Goal: Information Seeking & Learning: Compare options

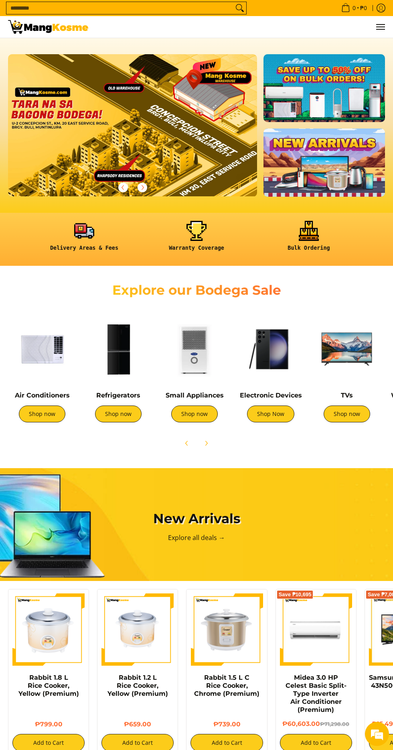
scroll to position [0, 997]
click at [125, 415] on link "Shop now" at bounding box center [118, 413] width 47 height 17
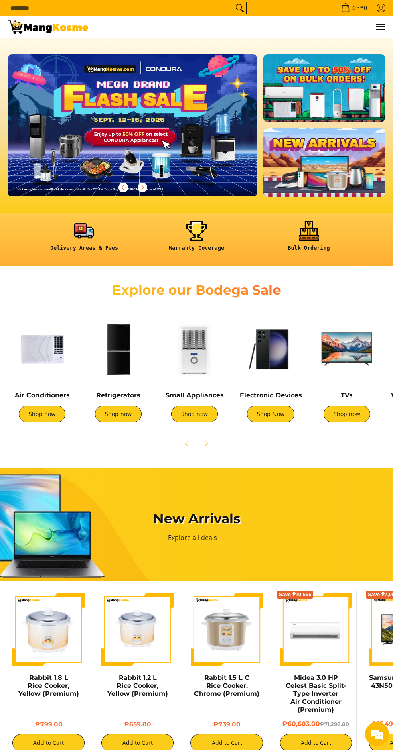
scroll to position [0, 249]
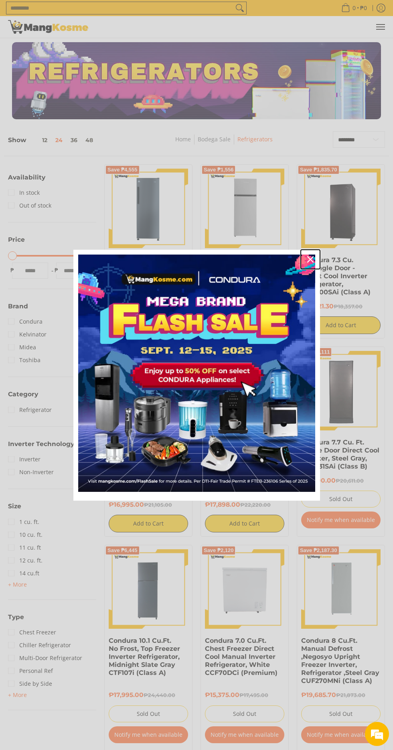
click at [309, 262] on icon "close icon" at bounding box center [310, 259] width 6 height 6
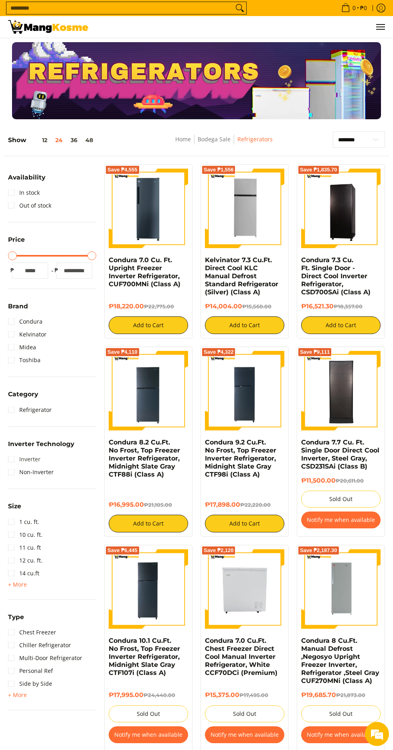
click at [28, 460] on link "Inverter" at bounding box center [24, 459] width 33 height 13
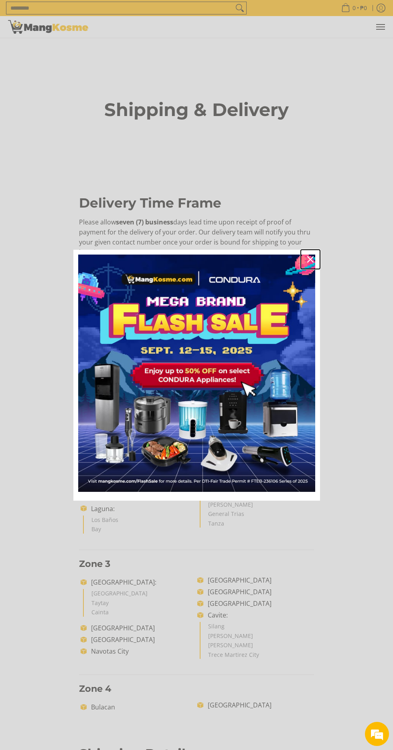
click at [310, 262] on icon "close icon" at bounding box center [310, 259] width 6 height 6
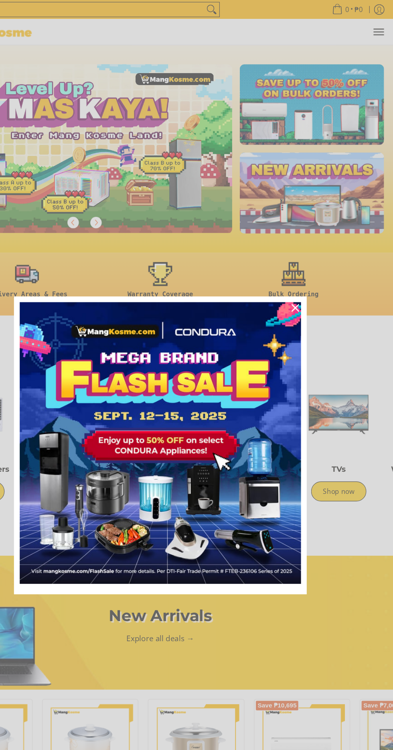
scroll to position [0, 498]
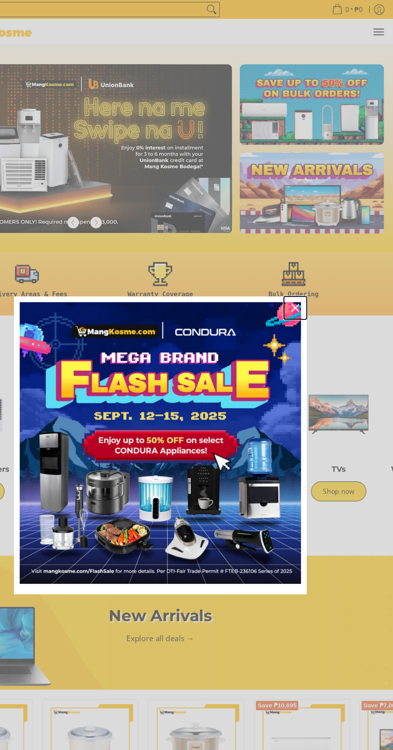
click at [310, 259] on icon "close icon" at bounding box center [310, 259] width 6 height 6
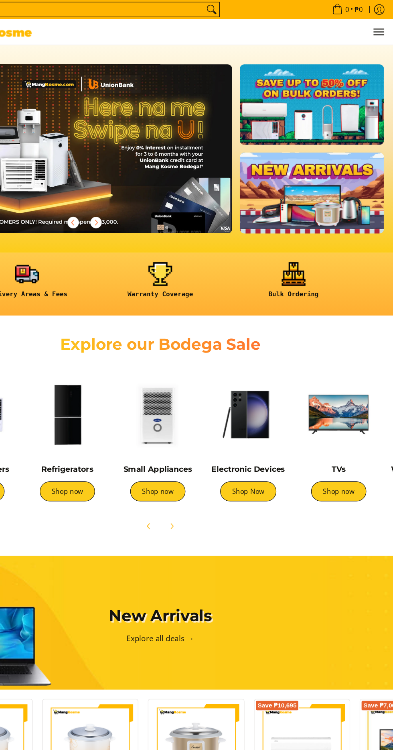
click at [122, 367] on img at bounding box center [118, 349] width 68 height 68
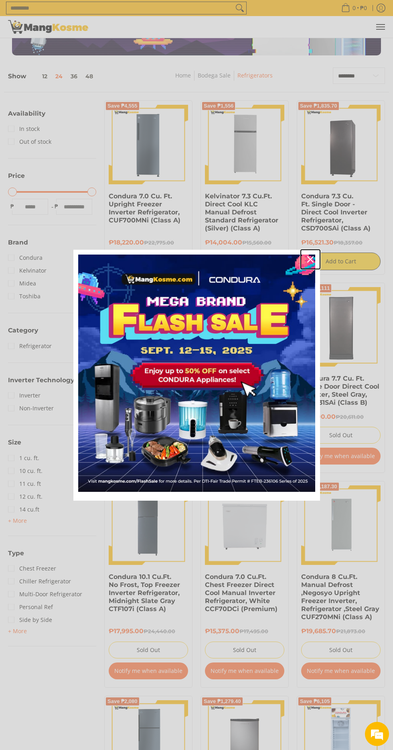
click at [310, 262] on icon "close icon" at bounding box center [310, 259] width 6 height 6
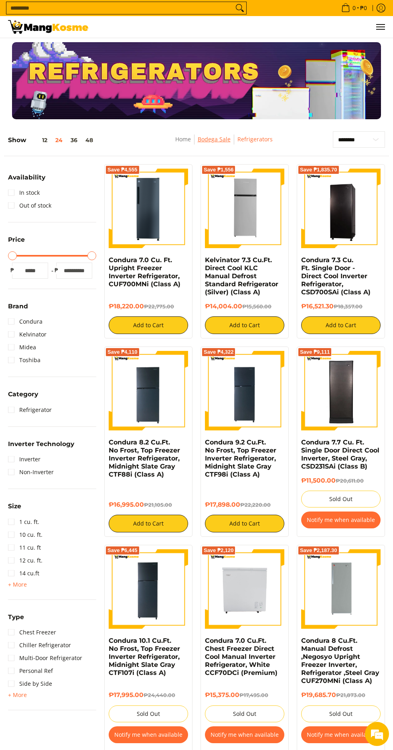
click at [209, 140] on link "Bodega Sale" at bounding box center [214, 139] width 33 height 8
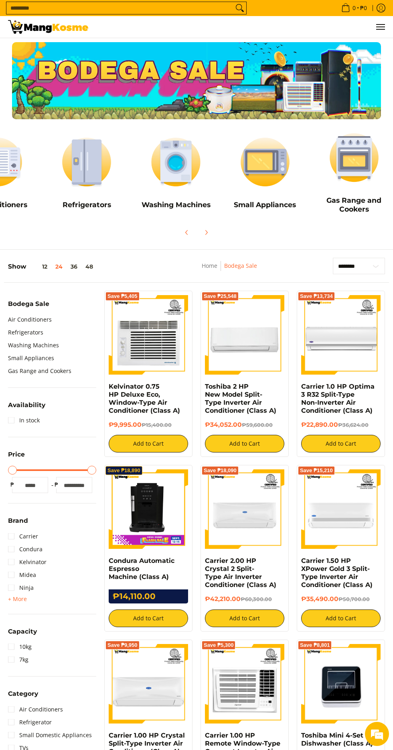
scroll to position [0, 60]
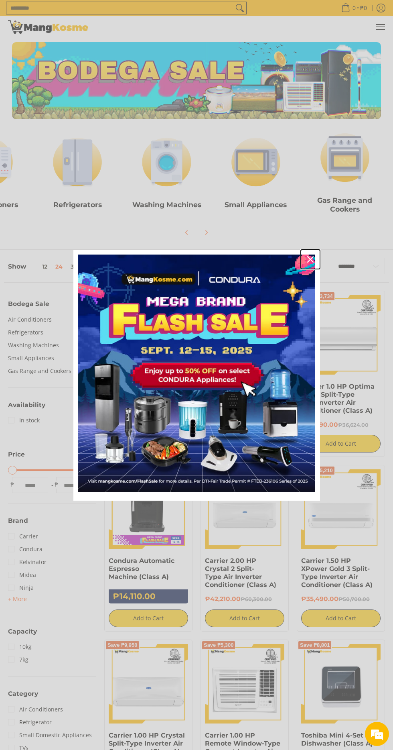
click at [310, 260] on icon "close icon" at bounding box center [310, 259] width 6 height 6
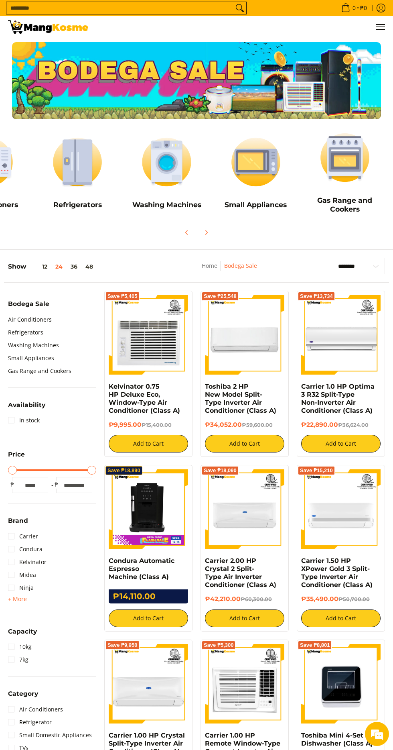
click at [82, 164] on img at bounding box center [77, 162] width 81 height 61
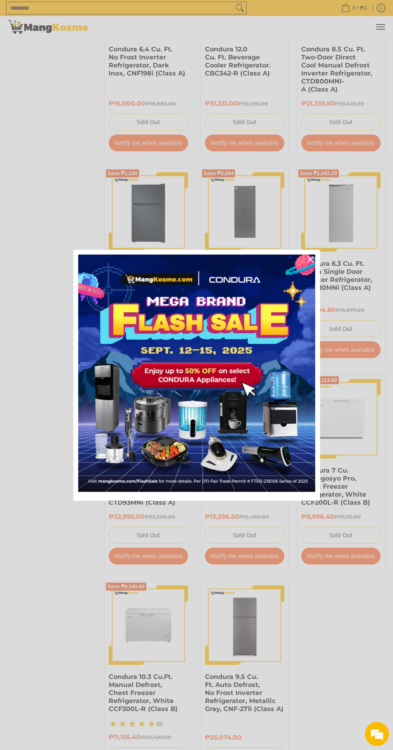
scroll to position [1025, 0]
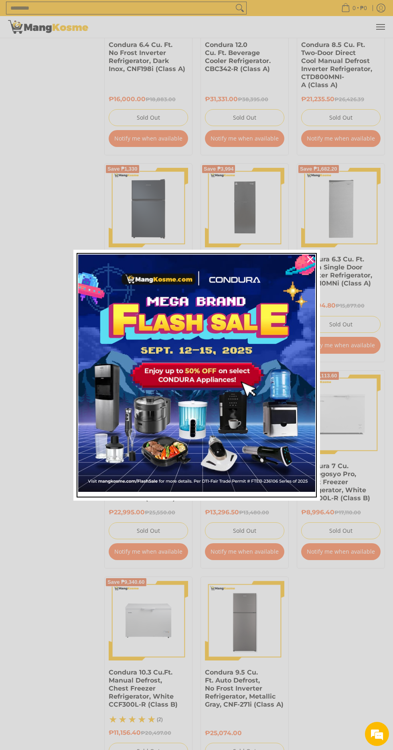
click at [235, 420] on img "Marketing offer form" at bounding box center [196, 372] width 237 height 237
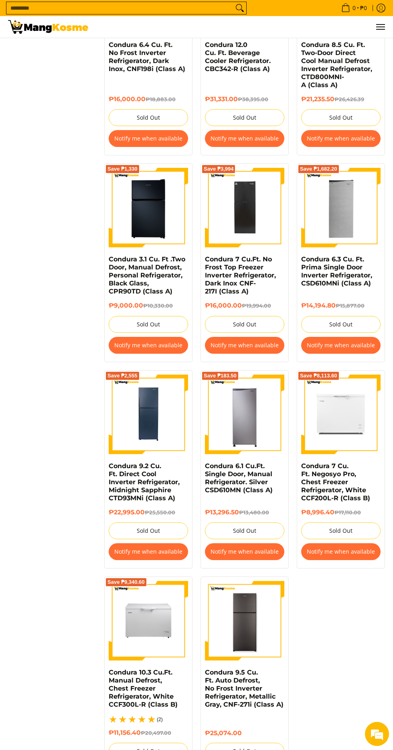
scroll to position [1029, 0]
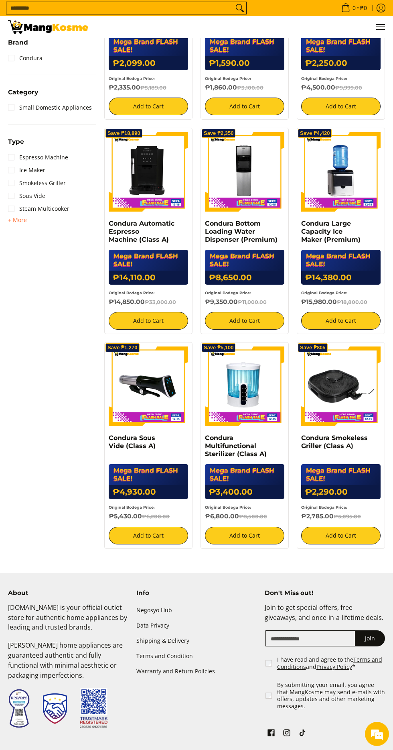
scroll to position [272, 0]
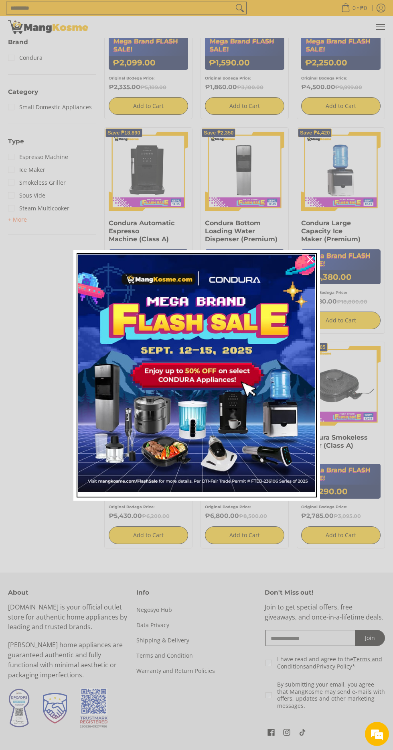
click at [264, 410] on img "Marketing offer form" at bounding box center [196, 372] width 237 height 237
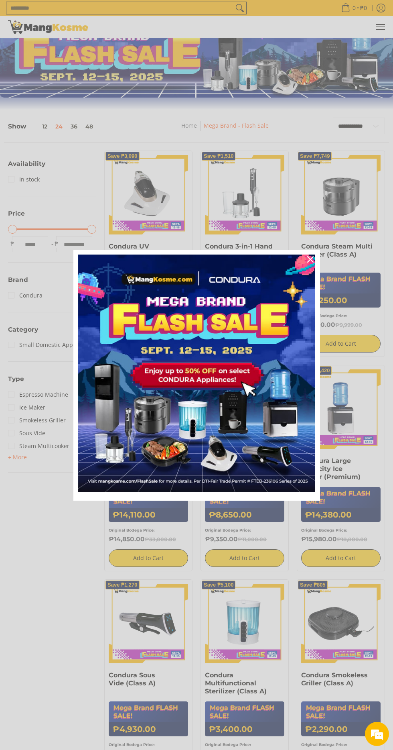
scroll to position [28, 0]
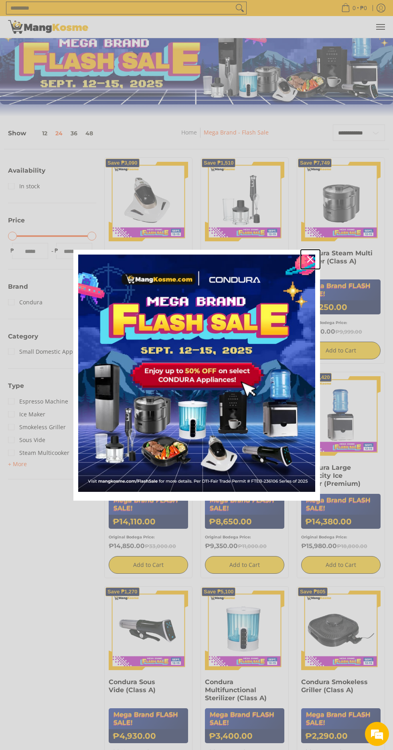
click at [310, 259] on icon "close icon" at bounding box center [310, 259] width 6 height 6
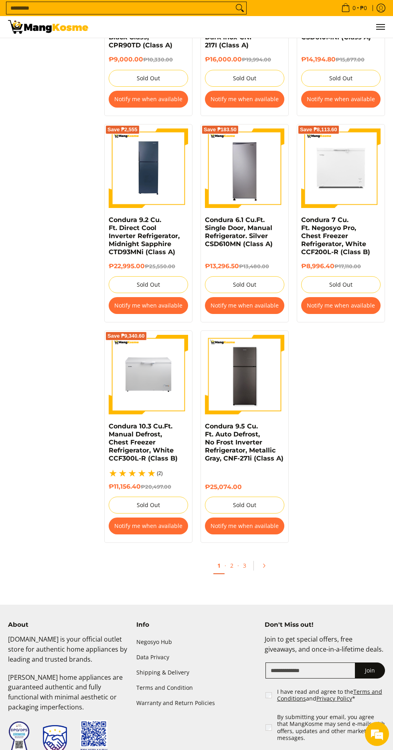
scroll to position [1272, 0]
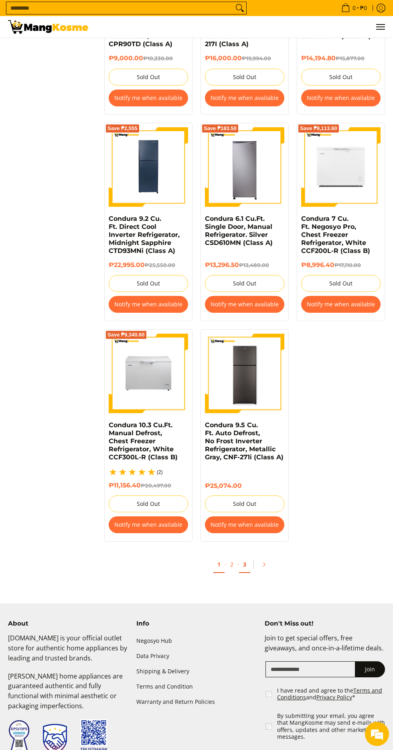
click at [243, 556] on link "3" at bounding box center [244, 564] width 11 height 16
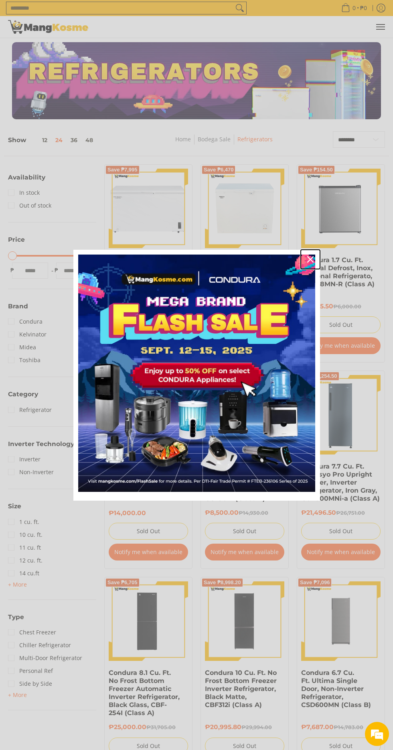
click at [310, 259] on icon "close icon" at bounding box center [310, 259] width 6 height 6
